Goal: Task Accomplishment & Management: Complete application form

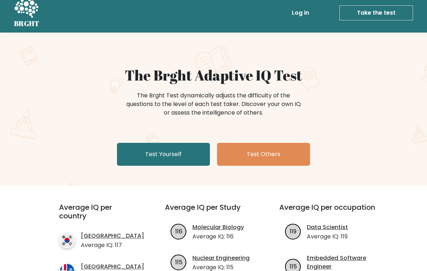
scroll to position [8, 0]
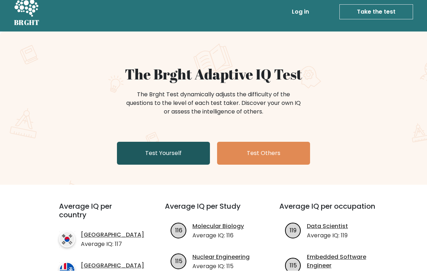
click at [189, 158] on link "Test Yourself" at bounding box center [163, 153] width 93 height 23
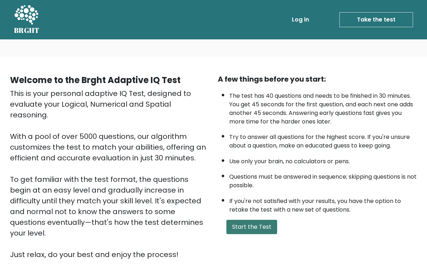
click at [266, 234] on button "Start the Test" at bounding box center [251, 227] width 51 height 14
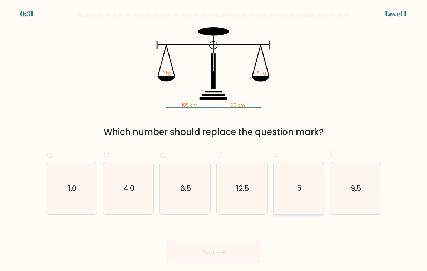
click at [290, 192] on icon "5" at bounding box center [299, 188] width 50 height 50
click at [214, 140] on input "e. 5" at bounding box center [213, 138] width 0 height 5
radio input "true"
click at [245, 254] on button "Next" at bounding box center [213, 251] width 93 height 23
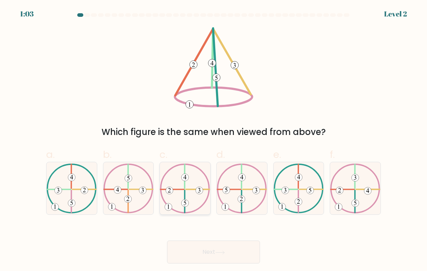
click at [208, 195] on 247 at bounding box center [185, 188] width 48 height 48
click at [213, 140] on input "c." at bounding box center [213, 138] width 0 height 5
radio input "true"
click at [253, 248] on button "Next" at bounding box center [213, 251] width 93 height 23
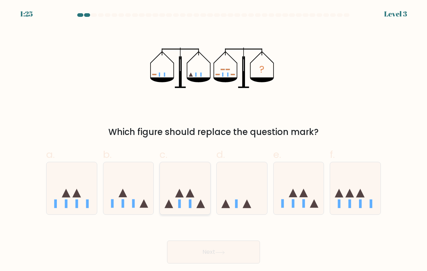
click at [200, 206] on icon at bounding box center [200, 203] width 9 height 9
click at [213, 140] on input "c." at bounding box center [213, 138] width 0 height 5
radio input "true"
click at [244, 254] on button "Next" at bounding box center [213, 251] width 93 height 23
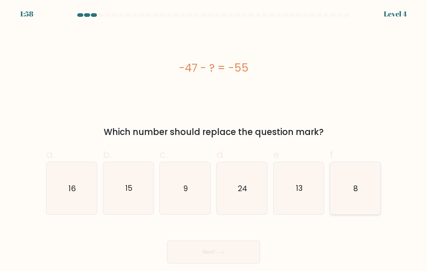
click at [366, 211] on icon "8" at bounding box center [355, 188] width 50 height 50
click at [214, 140] on input "f. 8" at bounding box center [213, 138] width 0 height 5
radio input "true"
click at [243, 256] on button "Next" at bounding box center [213, 251] width 93 height 23
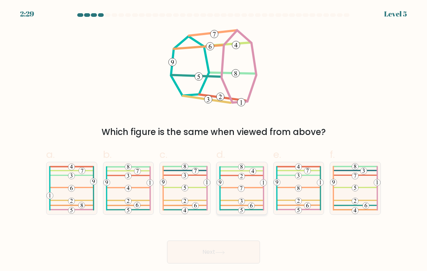
click at [247, 200] on icon at bounding box center [242, 188] width 50 height 51
click at [214, 140] on input "d." at bounding box center [213, 138] width 0 height 5
radio input "true"
click at [245, 257] on button "Next" at bounding box center [213, 251] width 93 height 23
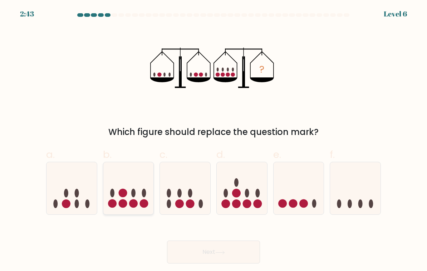
click at [112, 186] on icon at bounding box center [128, 188] width 50 height 42
click at [213, 140] on input "b." at bounding box center [213, 138] width 0 height 5
radio input "true"
click at [212, 263] on button "Next" at bounding box center [213, 251] width 93 height 23
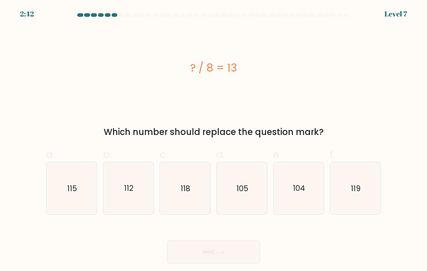
click at [229, 247] on button "Next" at bounding box center [213, 251] width 93 height 23
click at [305, 209] on icon "104" at bounding box center [299, 188] width 50 height 50
click at [214, 140] on input "e. 104" at bounding box center [213, 138] width 0 height 5
radio input "true"
click at [246, 241] on div "Next" at bounding box center [213, 243] width 343 height 40
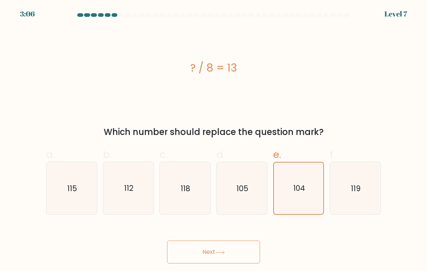
click at [242, 248] on button "Next" at bounding box center [213, 251] width 93 height 23
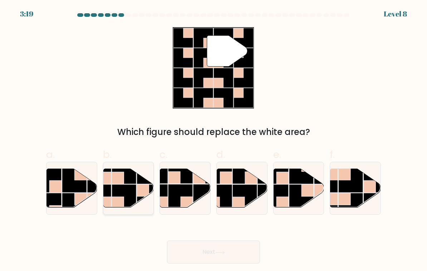
click at [129, 204] on rect at bounding box center [124, 196] width 25 height 25
click at [213, 140] on input "b." at bounding box center [213, 138] width 0 height 5
radio input "true"
click at [211, 263] on button "Next" at bounding box center [213, 251] width 93 height 23
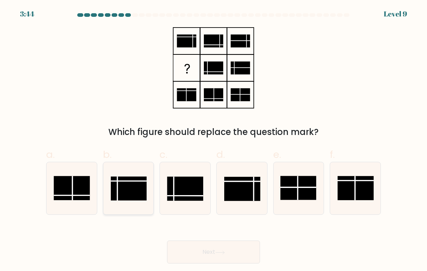
click at [120, 200] on rect at bounding box center [129, 188] width 36 height 24
click at [213, 140] on input "b." at bounding box center [213, 138] width 0 height 5
radio input "true"
click at [213, 259] on button "Next" at bounding box center [213, 251] width 93 height 23
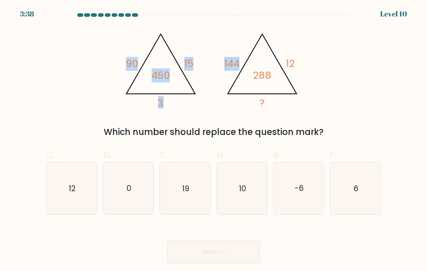
drag, startPoint x: 225, startPoint y: 64, endPoint x: 237, endPoint y: 63, distance: 13.0
click at [237, 63] on icon "@import url('[URL][DOMAIN_NAME]); 90 15 3 450 @import url('[URL][DOMAIN_NAME]);…" at bounding box center [213, 67] width 187 height 81
drag, startPoint x: 290, startPoint y: 67, endPoint x: 282, endPoint y: 67, distance: 7.5
click at [290, 67] on tspan "12" at bounding box center [290, 64] width 9 height 14
click at [363, 200] on icon "6" at bounding box center [355, 188] width 50 height 50
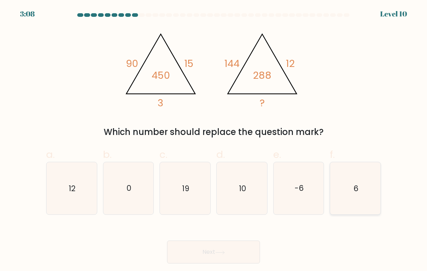
click at [214, 140] on input "f. 6" at bounding box center [213, 138] width 0 height 5
radio input "true"
click at [236, 251] on button "Next" at bounding box center [213, 251] width 93 height 23
